Goal: Task Accomplishment & Management: Complete application form

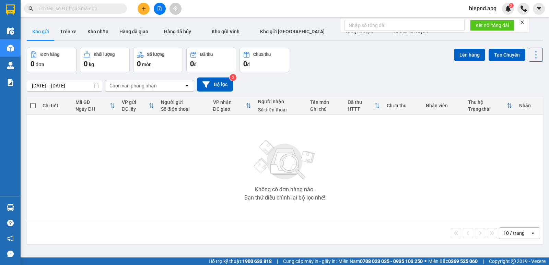
click at [143, 7] on icon "plus" at bounding box center [143, 8] width 5 height 5
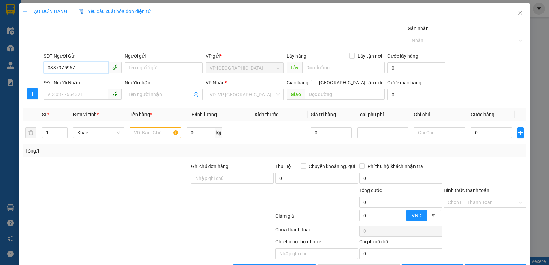
type input "0337975967"
click at [71, 102] on div "SĐT Người Nhận VD: 0377654321" at bounding box center [83, 91] width 78 height 24
click at [78, 97] on input "SĐT Người Nhận" at bounding box center [76, 94] width 65 height 11
click at [78, 98] on input "SĐT Người Nhận" at bounding box center [76, 94] width 65 height 11
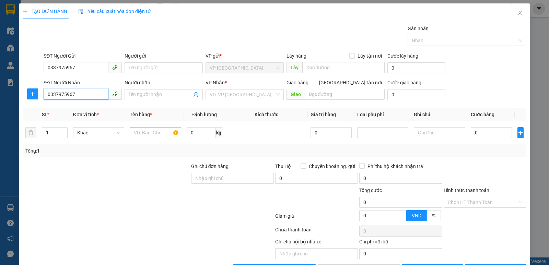
type input "0337975967"
click at [144, 101] on div "Người nhận Tên người nhận" at bounding box center [164, 91] width 78 height 24
click at [151, 99] on span at bounding box center [164, 94] width 78 height 11
click at [150, 94] on input "Người nhận" at bounding box center [160, 95] width 63 height 8
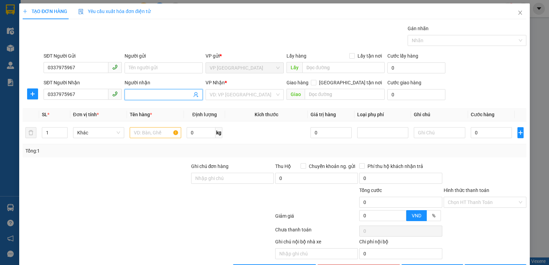
click at [150, 94] on input "Người nhận" at bounding box center [160, 95] width 63 height 8
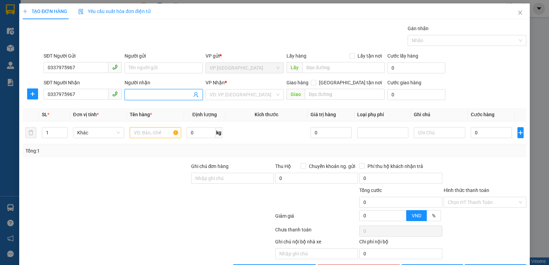
click at [150, 94] on input "Người nhận" at bounding box center [160, 95] width 63 height 8
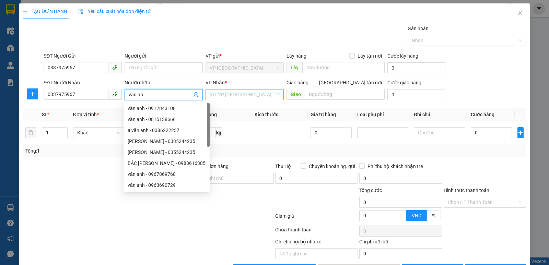
type input "văn an"
click at [222, 93] on input "search" at bounding box center [242, 95] width 65 height 10
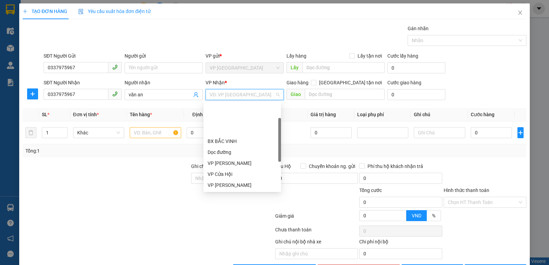
scroll to position [69, 0]
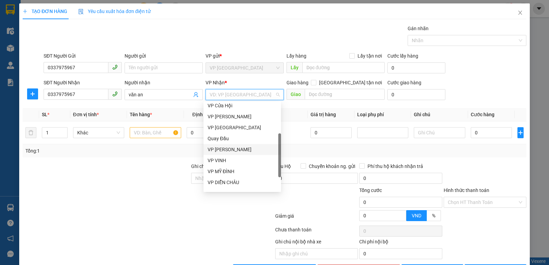
drag, startPoint x: 232, startPoint y: 147, endPoint x: 224, endPoint y: 147, distance: 7.2
click at [232, 147] on div "VP [PERSON_NAME]" at bounding box center [242, 150] width 69 height 8
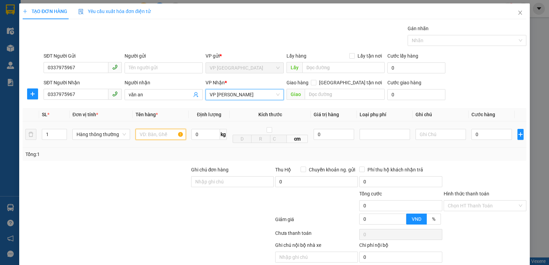
click at [167, 135] on input "text" at bounding box center [161, 134] width 50 height 11
type input "xe đạp"
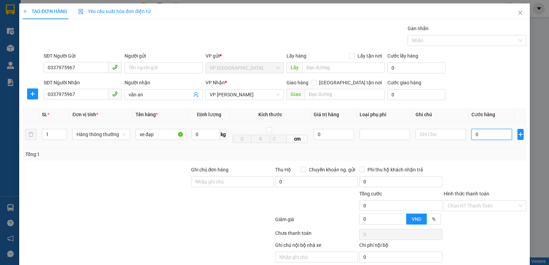
click at [485, 139] on input "0" at bounding box center [491, 134] width 40 height 11
type input "2"
type input "20"
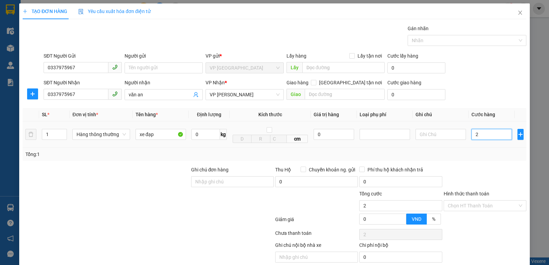
type input "20"
type input "200"
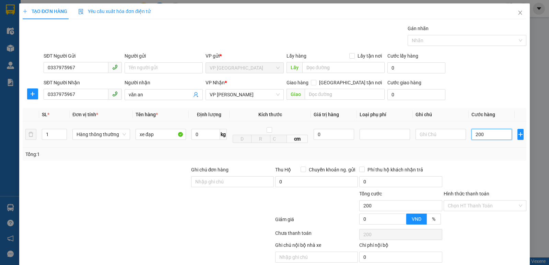
type input "2.000"
type input "20.000"
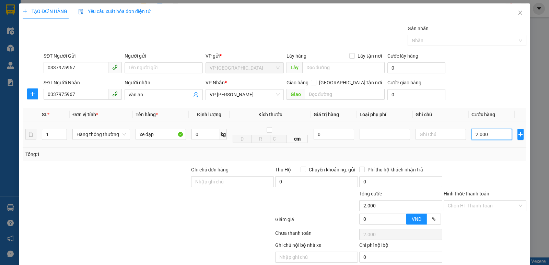
type input "20.000"
type input "200.000"
type input "2.000.000"
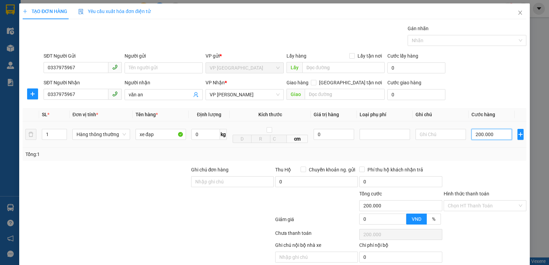
type input "2.000.000"
type input "200.000"
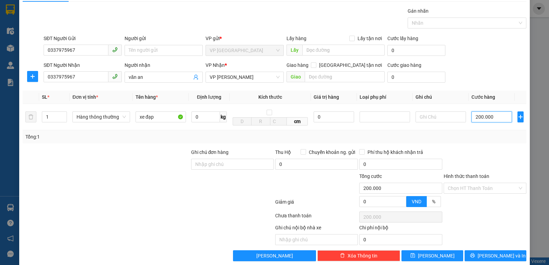
scroll to position [27, 0]
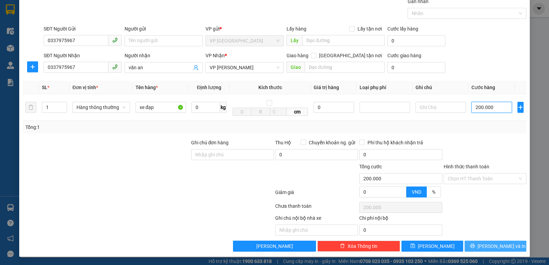
type input "200.000"
click at [487, 248] on span "[PERSON_NAME] và In" at bounding box center [502, 247] width 48 height 8
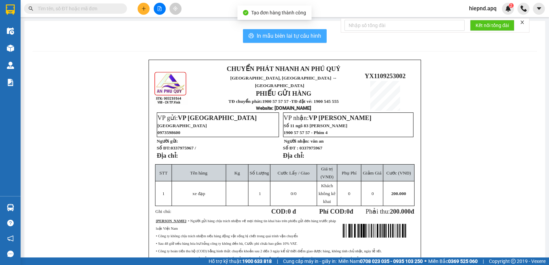
click at [287, 37] on span "In mẫu biên lai tự cấu hình" at bounding box center [289, 36] width 65 height 9
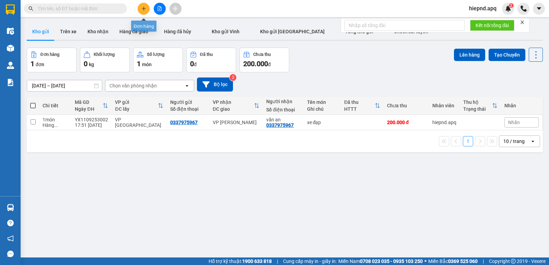
click at [146, 5] on button at bounding box center [144, 9] width 12 height 12
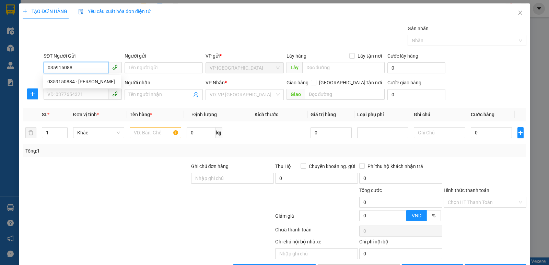
type input "0359150884"
click at [71, 81] on div "0359150884 - [PERSON_NAME]" at bounding box center [81, 82] width 69 height 8
type input "[PERSON_NAME]"
type input "0359150884"
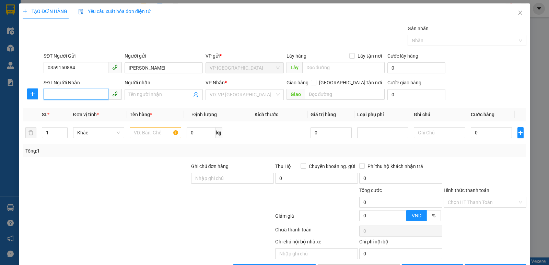
click at [71, 98] on input "SĐT Người Nhận" at bounding box center [76, 94] width 65 height 11
click at [84, 107] on div "0378625675 - [PERSON_NAME]" at bounding box center [81, 109] width 69 height 8
type input "0378625675"
type input "[PERSON_NAME]"
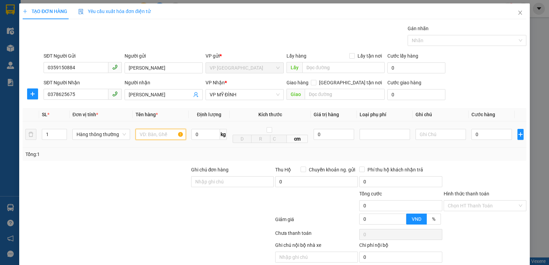
click at [161, 134] on input "text" at bounding box center [161, 134] width 50 height 11
type input "thực phẩm"
click at [476, 129] on input "0" at bounding box center [491, 134] width 40 height 11
type input "5"
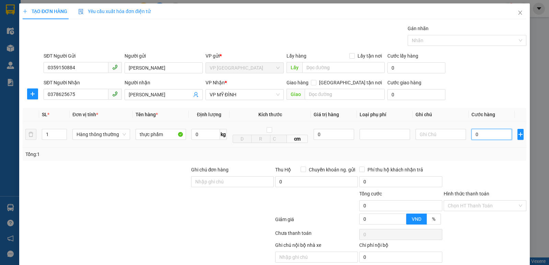
type input "5"
type input "50"
type input "500"
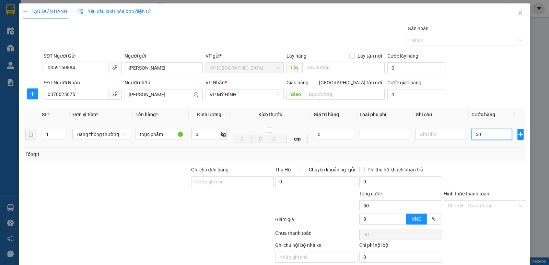
type input "500"
type input "5.000"
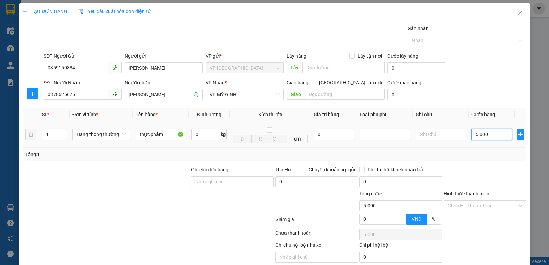
type input "50.000"
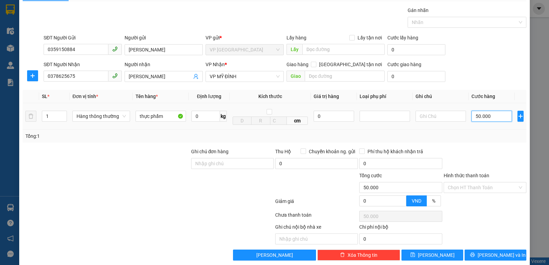
scroll to position [27, 0]
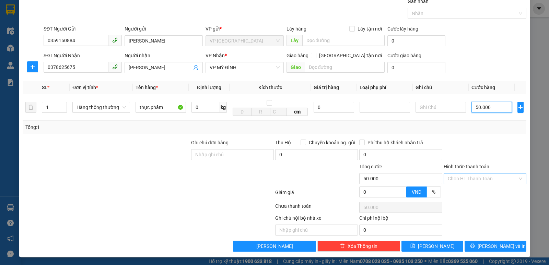
type input "50.000"
click at [483, 177] on input "Hình thức thanh toán" at bounding box center [483, 179] width 70 height 10
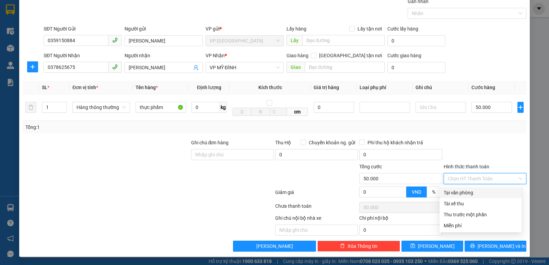
click at [475, 193] on div "Tại văn phòng" at bounding box center [481, 193] width 74 height 8
type input "0"
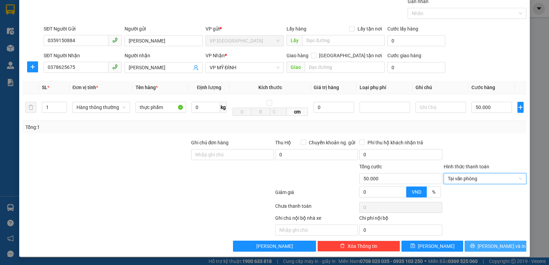
click at [490, 247] on span "[PERSON_NAME] và In" at bounding box center [502, 247] width 48 height 8
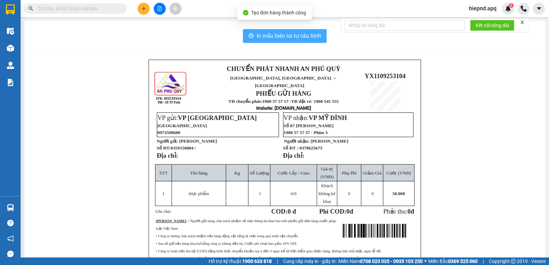
click at [296, 30] on button "In mẫu biên lai tự cấu hình" at bounding box center [285, 36] width 84 height 14
